Goal: Task Accomplishment & Management: Manage account settings

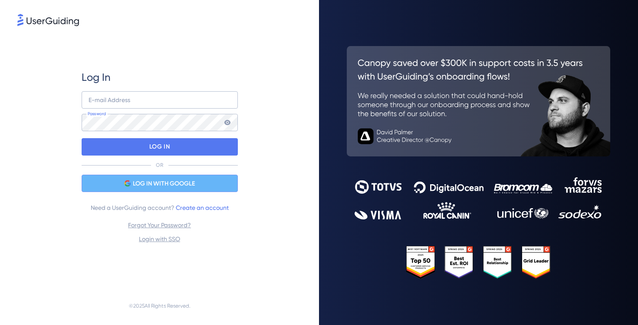
click at [116, 184] on div "LOG IN WITH GOOGLE" at bounding box center [160, 182] width 156 height 17
click at [141, 189] on div "LOG IN WITH GOOGLE" at bounding box center [160, 182] width 156 height 17
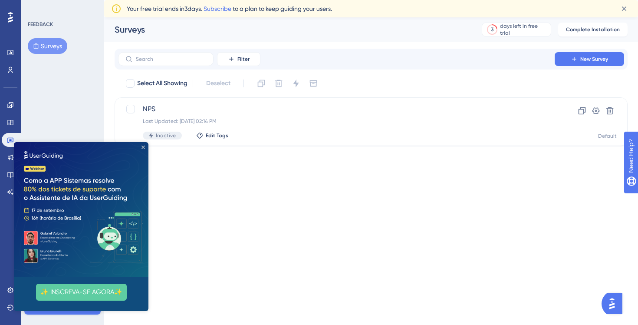
click at [145, 147] on icon "Close Preview" at bounding box center [142, 146] width 3 height 3
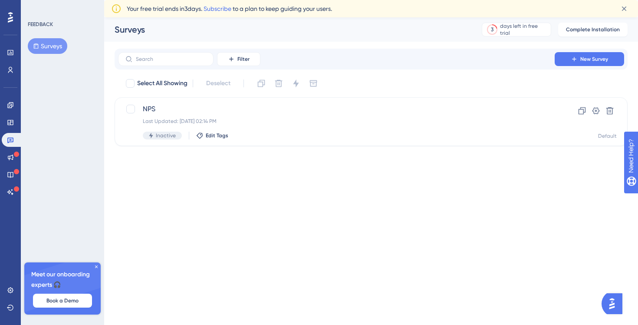
click at [265, 0] on html "Performance Users Engagement Widgets Feedback Product Updates Knowledge Base AI…" at bounding box center [319, 0] width 638 height 0
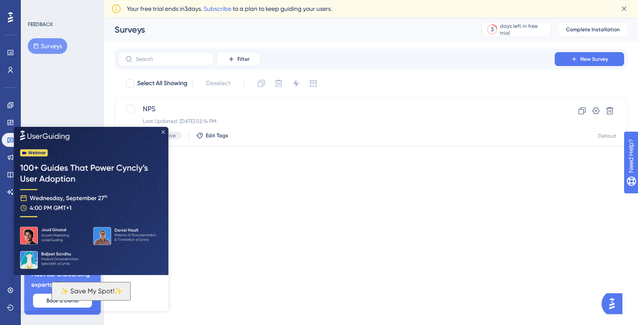
click at [165, 132] on icon "Close Preview" at bounding box center [162, 131] width 3 height 3
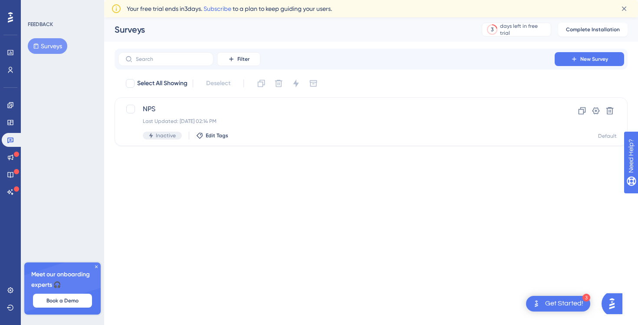
click at [171, 0] on html "3 Get Started! Performance Users Engagement Widgets Feedback Product Updates Kn…" at bounding box center [319, 0] width 638 height 0
click at [4, 293] on link at bounding box center [10, 290] width 17 height 14
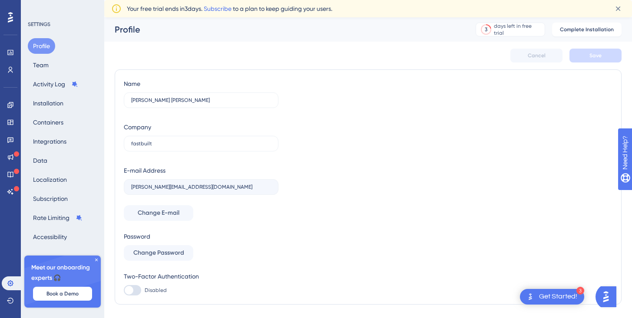
click at [11, 182] on div "Engagement Widgets Feedback Product Updates Knowledge Base AI Assistant" at bounding box center [10, 148] width 17 height 101
click at [31, 194] on div at bounding box center [96, 192] width 137 height 14
click at [76, 196] on div "Profile Team Activity Log Installation Containers Integrations Data Localizatio…" at bounding box center [63, 141] width 70 height 207
click at [63, 200] on button "Subscription" at bounding box center [50, 199] width 45 height 16
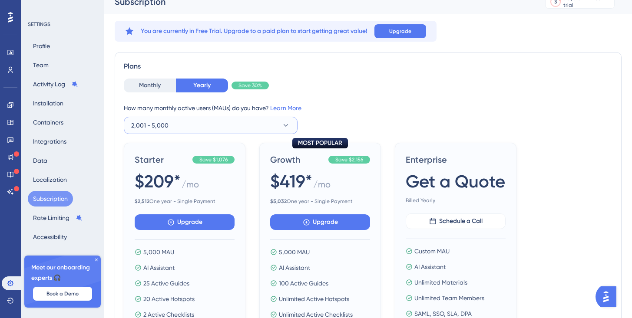
click at [214, 117] on button "2,001 - 5,000" at bounding box center [211, 125] width 174 height 17
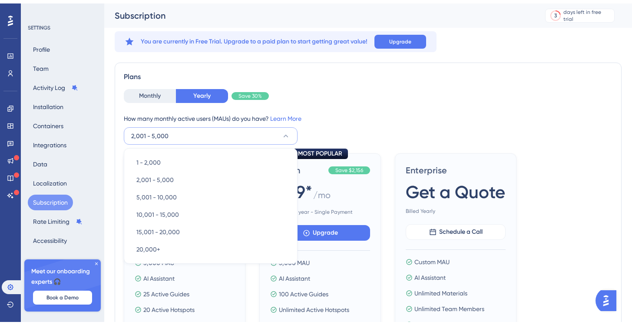
scroll to position [46, 0]
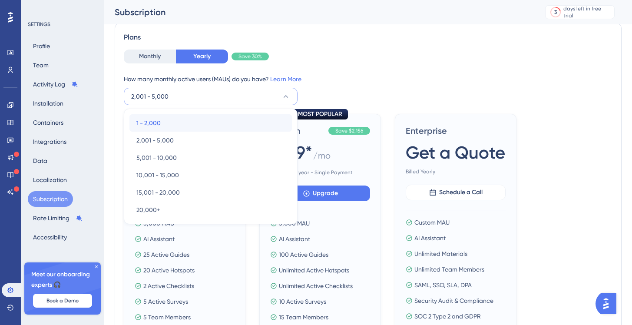
click at [191, 121] on div "1 - 2,000 1 - 2,000" at bounding box center [210, 122] width 148 height 17
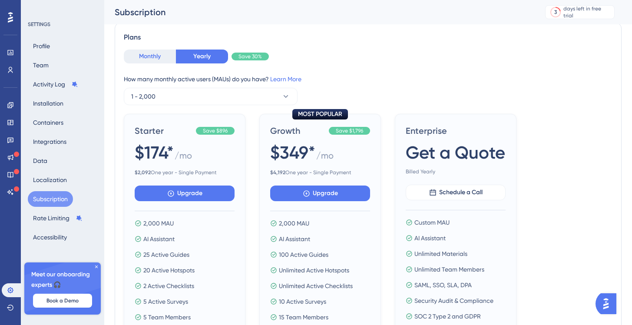
click at [141, 59] on button "Monthly" at bounding box center [150, 56] width 52 height 14
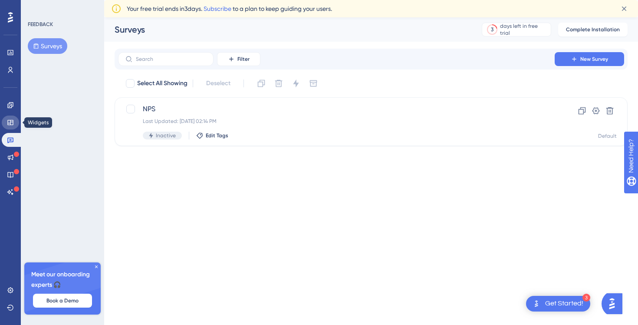
click at [8, 124] on icon at bounding box center [10, 122] width 7 height 7
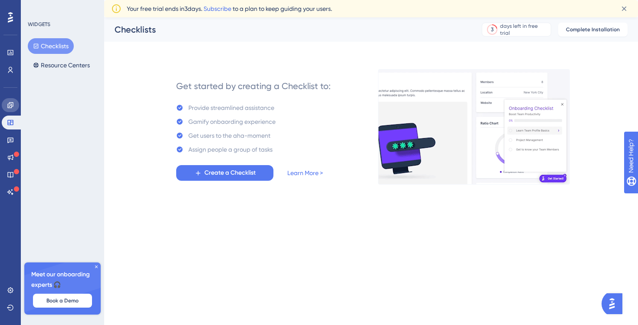
click at [10, 112] on link at bounding box center [10, 105] width 17 height 14
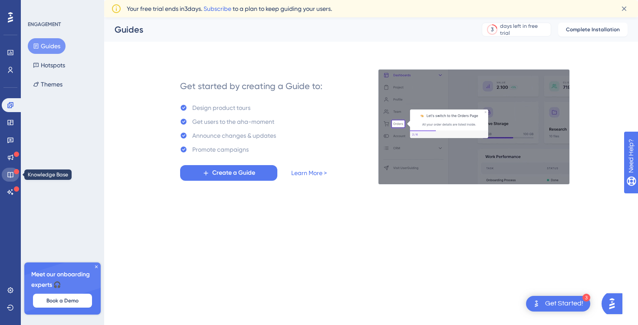
click at [7, 168] on link at bounding box center [10, 175] width 17 height 14
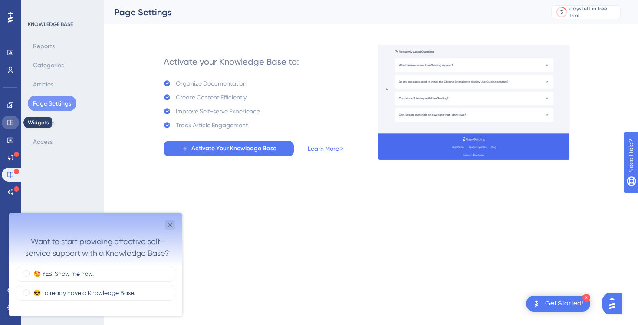
click at [9, 120] on icon at bounding box center [10, 122] width 7 height 7
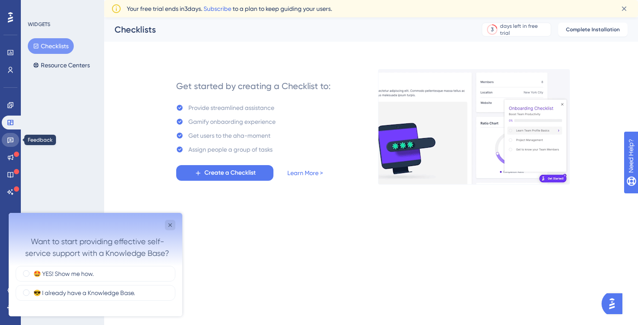
click at [7, 144] on link at bounding box center [10, 140] width 17 height 14
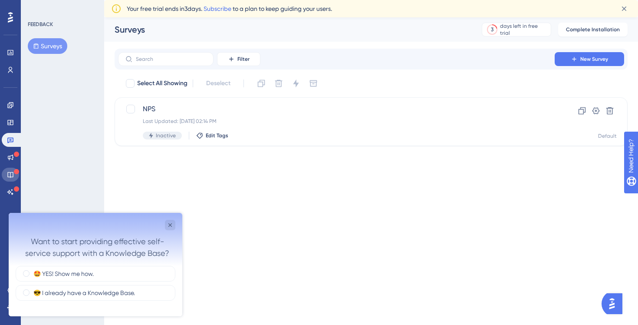
click at [10, 175] on icon at bounding box center [10, 174] width 7 height 7
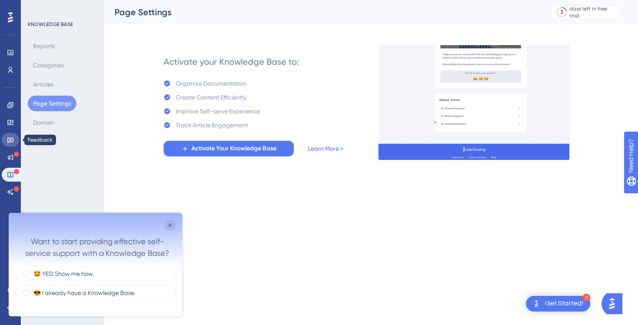
click at [8, 141] on icon at bounding box center [10, 139] width 7 height 7
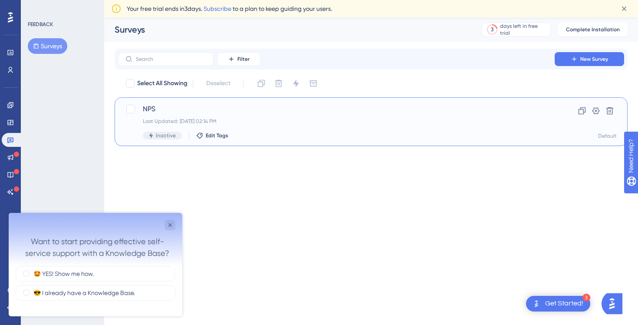
click at [159, 114] on span "NPS" at bounding box center [336, 109] width 387 height 10
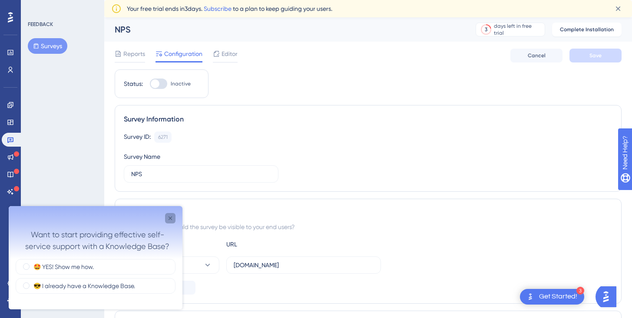
click at [173, 218] on icon "Close survey" at bounding box center [170, 218] width 7 height 7
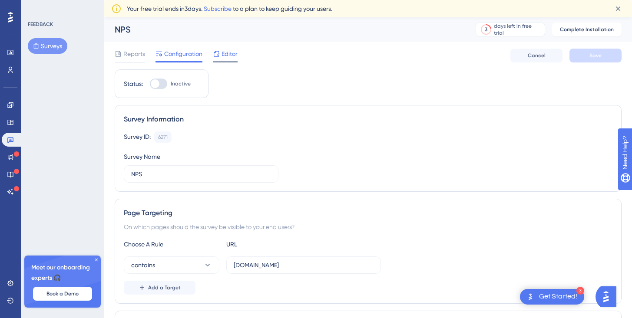
click at [227, 56] on span "Editor" at bounding box center [229, 54] width 16 height 10
